Goal: Task Accomplishment & Management: Manage account settings

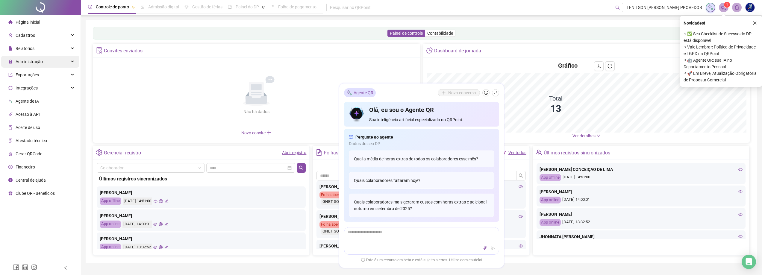
click at [32, 65] on span "Administração" at bounding box center [25, 62] width 34 height 12
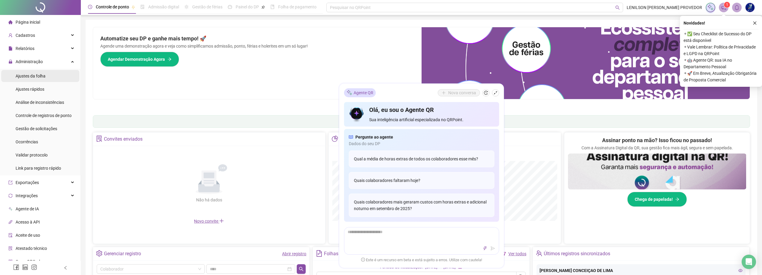
click at [32, 75] on span "Ajustes da folha" at bounding box center [31, 76] width 30 height 5
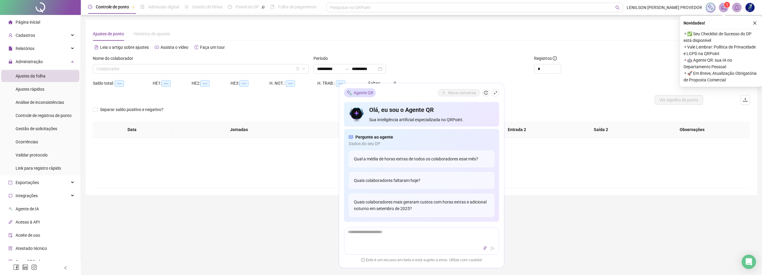
type input "**********"
click at [342, 70] on input "**********" at bounding box center [329, 69] width 25 height 7
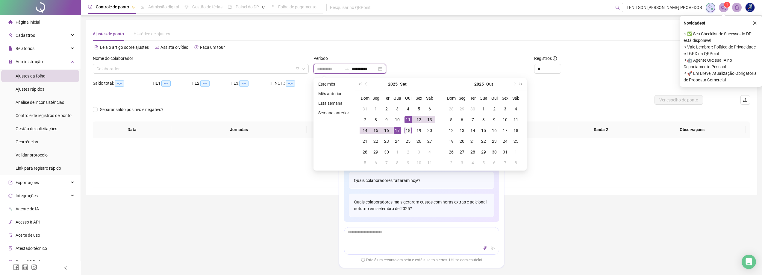
type input "**********"
click at [410, 130] on div "18" at bounding box center [408, 130] width 7 height 7
click at [409, 130] on div "18" at bounding box center [408, 130] width 7 height 7
type input "**********"
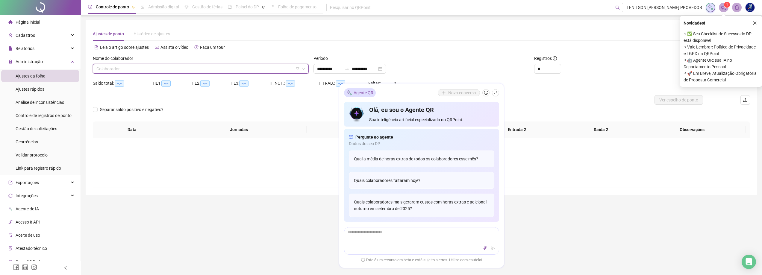
click at [279, 67] on input "search" at bounding box center [197, 68] width 203 height 9
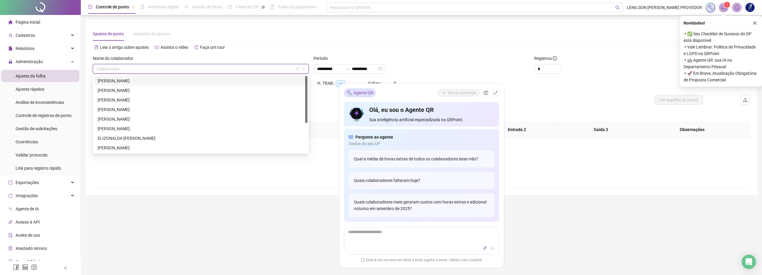
click at [370, 57] on div "Período" at bounding box center [422, 59] width 216 height 9
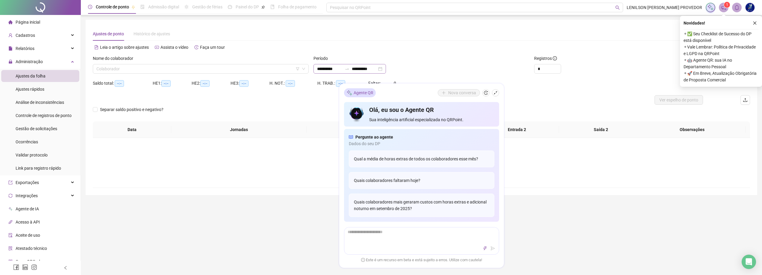
click at [349, 69] on icon "swap-right" at bounding box center [347, 68] width 4 height 1
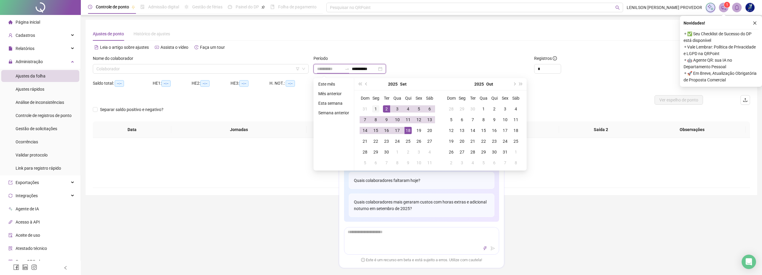
type input "**********"
click at [377, 106] on div "1" at bounding box center [375, 108] width 7 height 7
type input "**********"
click at [419, 131] on div "19" at bounding box center [418, 130] width 7 height 7
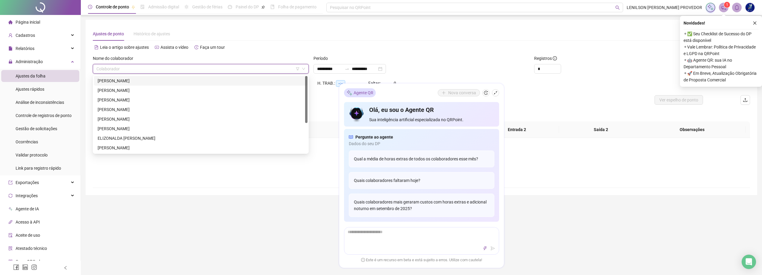
click at [272, 69] on input "search" at bounding box center [197, 68] width 203 height 9
click at [153, 138] on div "[PERSON_NAME]" at bounding box center [201, 138] width 206 height 7
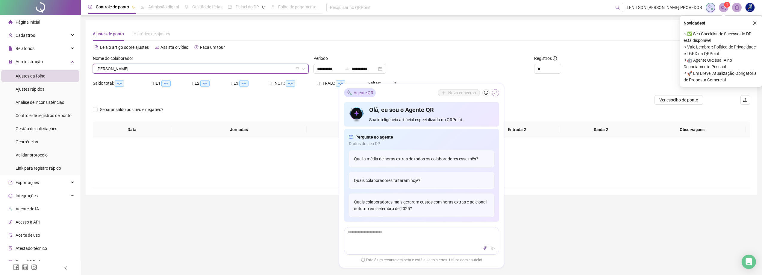
click at [495, 93] on icon "shrink" at bounding box center [496, 93] width 4 height 4
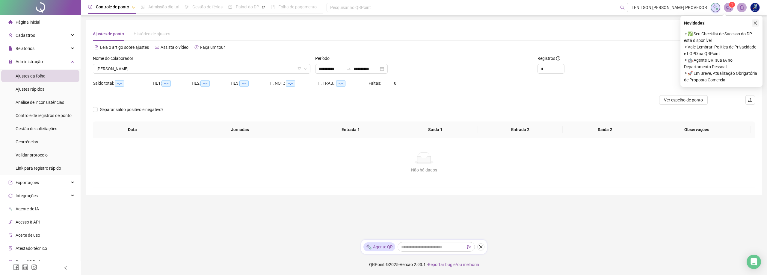
click at [757, 22] on button "button" at bounding box center [755, 22] width 7 height 7
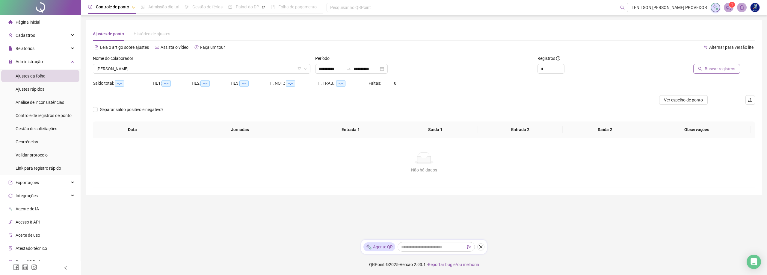
click at [719, 69] on span "Buscar registros" at bounding box center [720, 69] width 31 height 7
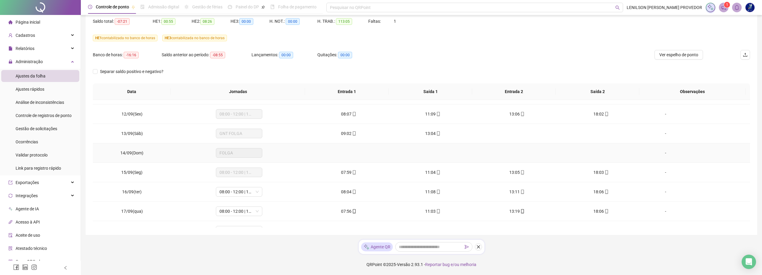
scroll to position [223, 0]
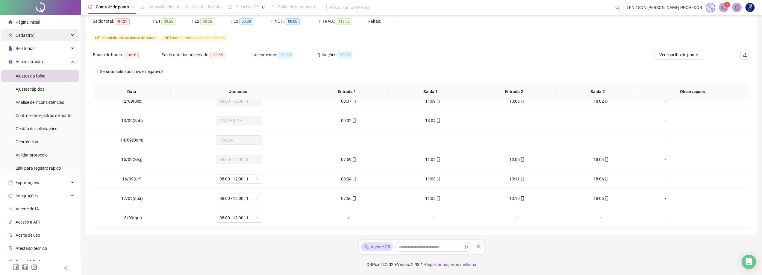
click at [32, 38] on span "Cadastros" at bounding box center [21, 35] width 27 height 12
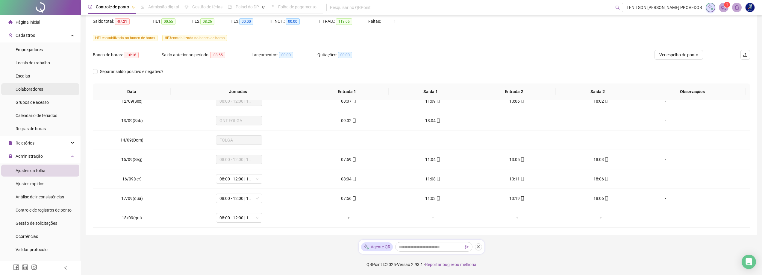
click at [40, 89] on span "Colaboradores" at bounding box center [30, 89] width 28 height 5
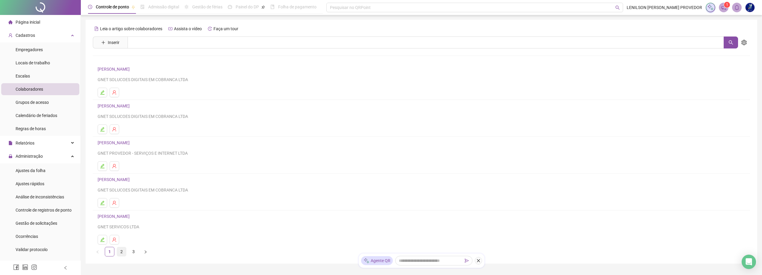
click at [121, 252] on link "2" at bounding box center [121, 251] width 9 height 9
click at [133, 253] on link "3" at bounding box center [133, 251] width 9 height 9
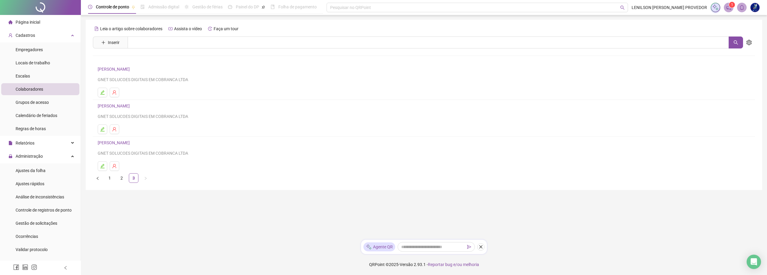
click at [128, 106] on link "[PERSON_NAME]" at bounding box center [115, 106] width 34 height 5
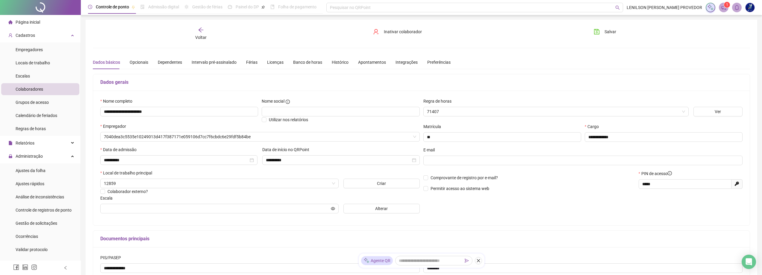
type input "**********"
click at [268, 62] on div "Licenças" at bounding box center [275, 62] width 16 height 7
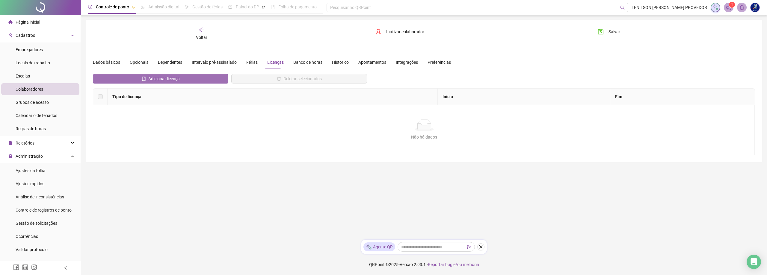
click at [163, 77] on span "Adicionar licença" at bounding box center [163, 78] width 31 height 7
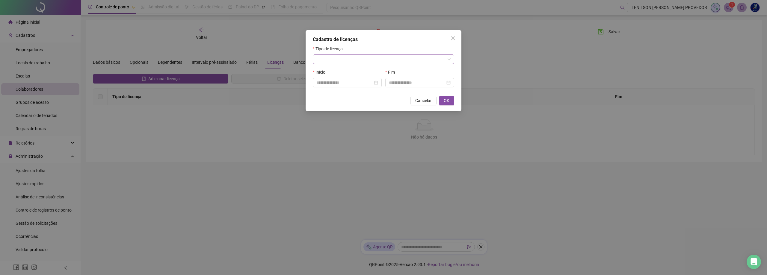
click at [353, 60] on input "search" at bounding box center [380, 59] width 129 height 9
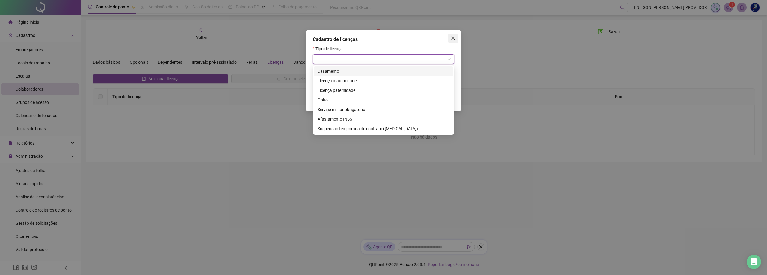
click at [454, 36] on icon "close" at bounding box center [452, 38] width 5 height 5
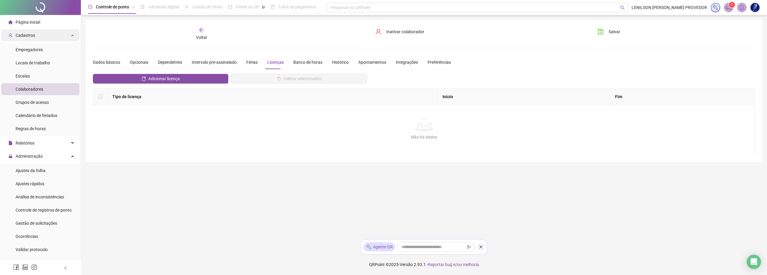
click at [30, 37] on span "Cadastros" at bounding box center [25, 35] width 19 height 5
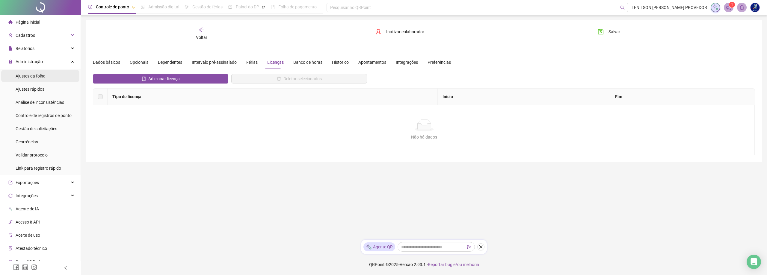
click at [33, 74] on span "Ajustes da folha" at bounding box center [31, 76] width 30 height 5
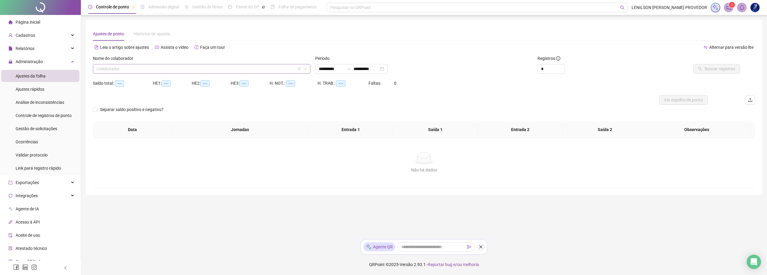
click at [273, 69] on input "search" at bounding box center [198, 68] width 205 height 9
type input "**********"
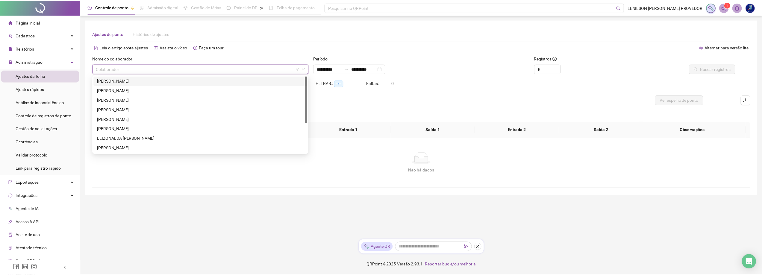
scroll to position [48, 0]
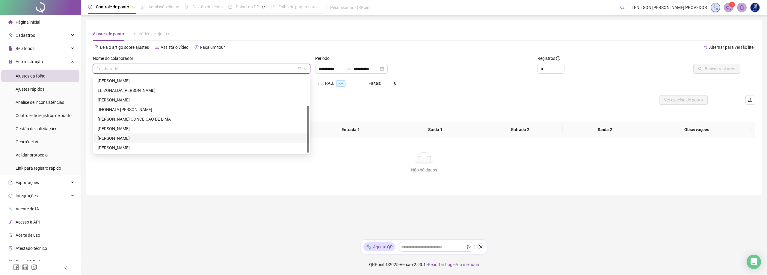
click at [132, 138] on div "[PERSON_NAME]" at bounding box center [202, 138] width 208 height 7
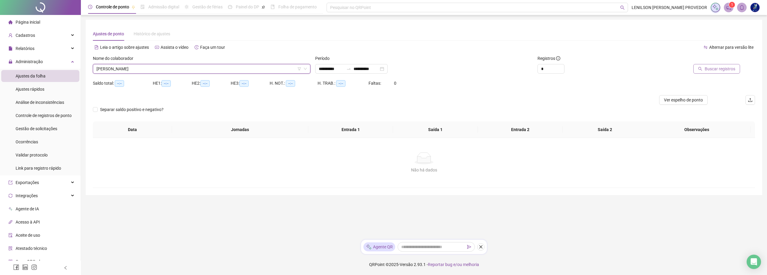
click at [708, 70] on span "Buscar registros" at bounding box center [720, 69] width 31 height 7
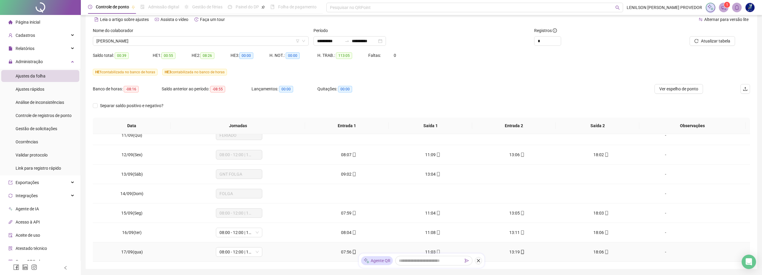
scroll to position [62, 0]
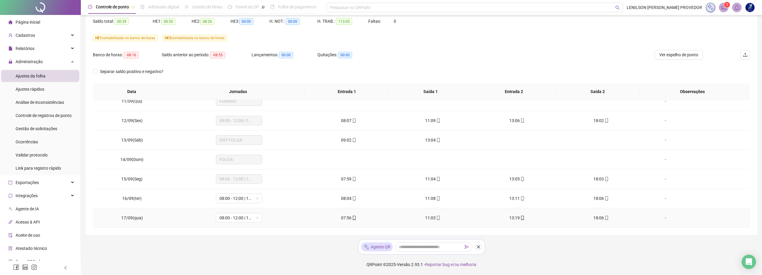
click at [662, 218] on div "-" at bounding box center [665, 218] width 35 height 7
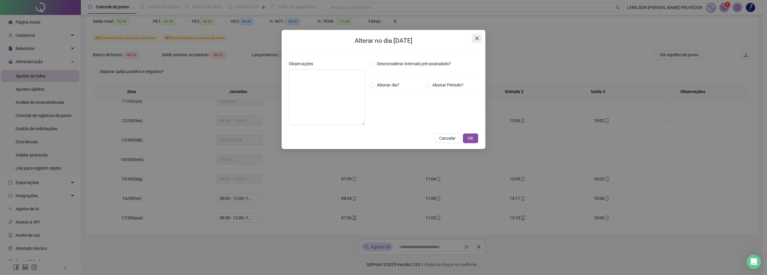
click at [478, 39] on icon "close" at bounding box center [476, 38] width 5 height 5
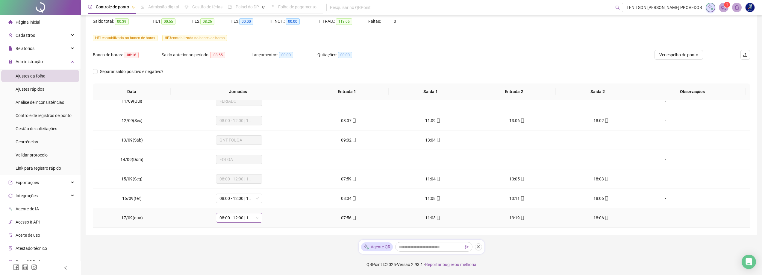
click at [235, 220] on span "08:00 - 12:00 | 13:00 - 17:00" at bounding box center [239, 218] width 39 height 9
click at [235, 160] on div "ATESTADO" at bounding box center [254, 160] width 62 height 7
click at [257, 250] on div "**********" at bounding box center [421, 106] width 681 height 337
drag, startPoint x: 250, startPoint y: 202, endPoint x: 238, endPoint y: 227, distance: 28.0
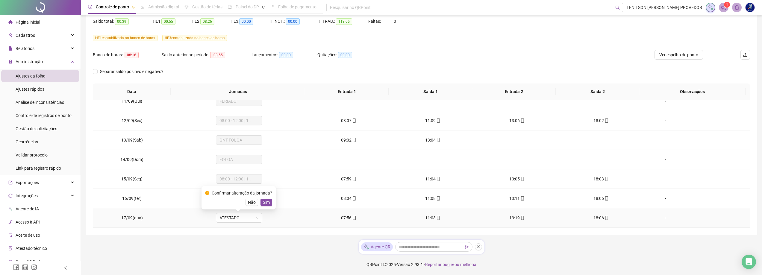
click at [248, 202] on span "Não" at bounding box center [252, 202] width 8 height 7
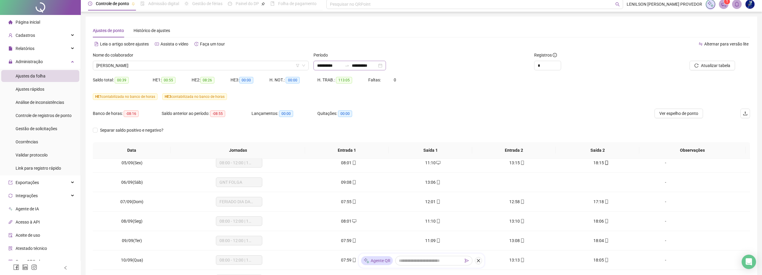
scroll to position [0, 0]
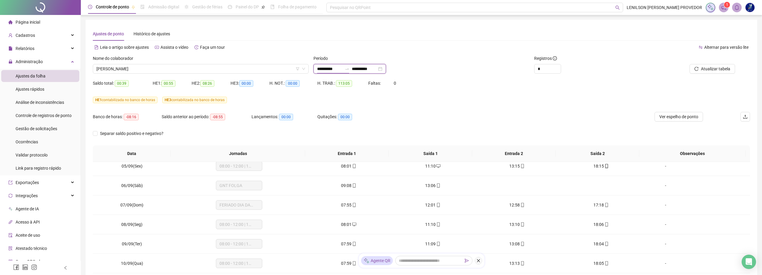
click at [342, 66] on input "**********" at bounding box center [329, 69] width 25 height 7
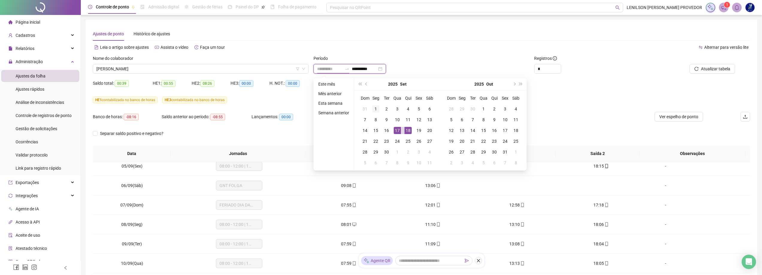
type input "**********"
click at [377, 109] on div "1" at bounding box center [375, 108] width 7 height 7
type input "**********"
click at [410, 129] on div "18" at bounding box center [408, 130] width 7 height 7
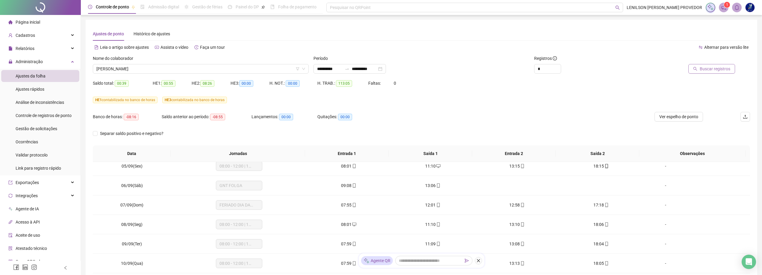
click at [728, 68] on span "Buscar registros" at bounding box center [715, 69] width 31 height 7
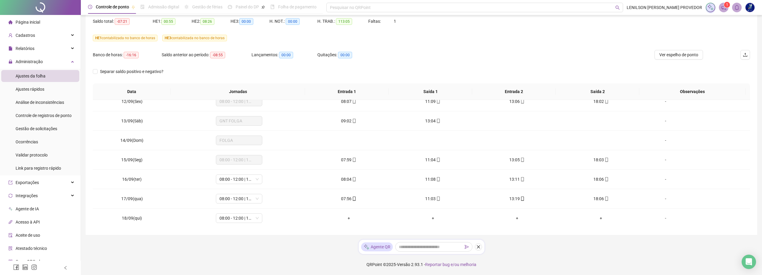
scroll to position [223, 0]
click at [255, 219] on span "08:00 - 12:00 | 13:00 - 17:00" at bounding box center [239, 218] width 39 height 9
click at [236, 160] on div "ATESTADO" at bounding box center [254, 160] width 62 height 7
click at [267, 201] on span "Sim" at bounding box center [266, 202] width 7 height 7
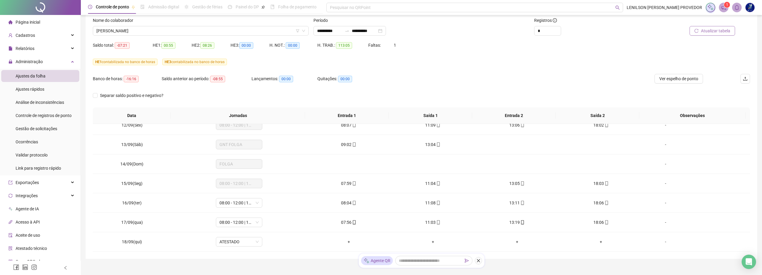
scroll to position [2, 0]
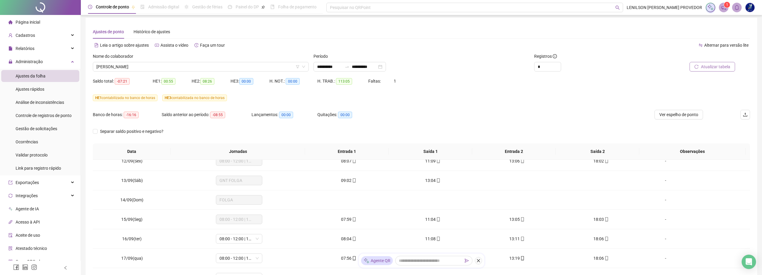
click at [713, 68] on span "Atualizar tabela" at bounding box center [715, 67] width 29 height 7
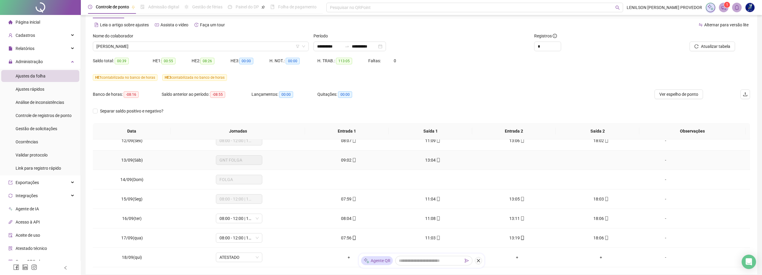
scroll to position [62, 0]
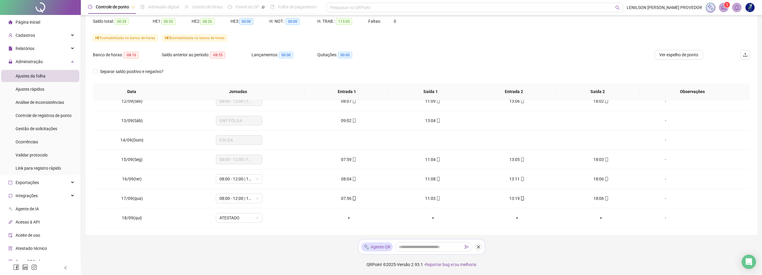
click at [479, 246] on icon "close" at bounding box center [479, 247] width 4 height 4
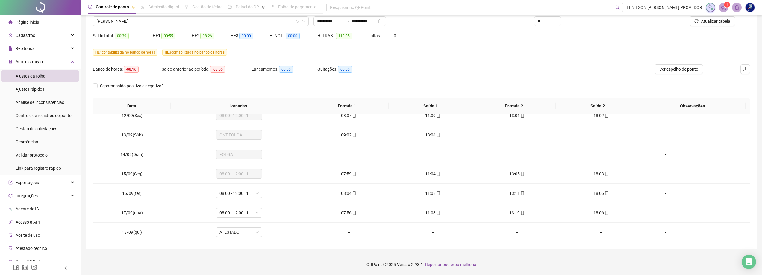
scroll to position [48, 0]
click at [725, 7] on icon "notification" at bounding box center [723, 7] width 5 height 5
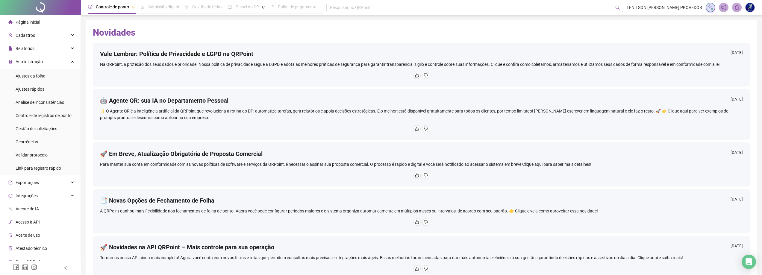
scroll to position [60, 0]
